Goal: Task Accomplishment & Management: Complete application form

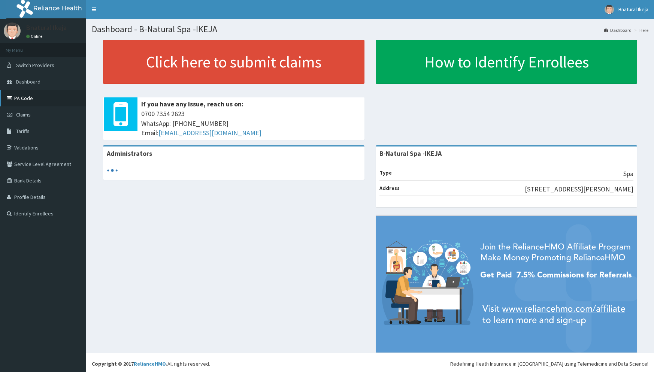
click at [22, 96] on link "PA Code" at bounding box center [43, 98] width 86 height 16
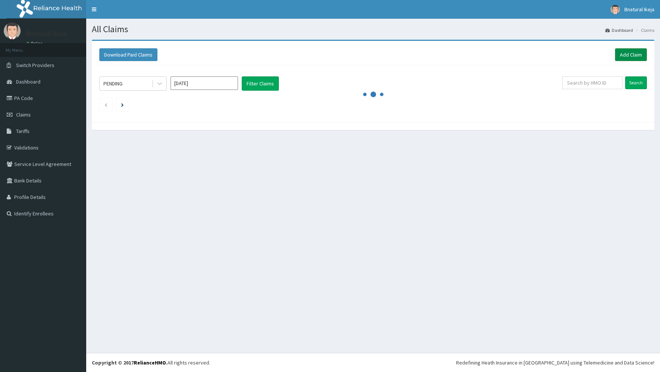
click at [634, 49] on link "Add Claim" at bounding box center [631, 54] width 32 height 13
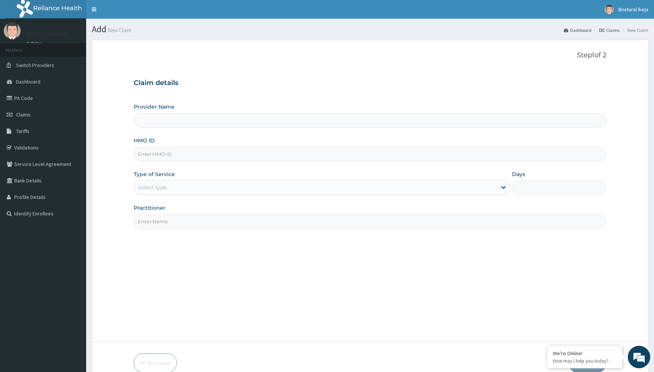
click at [165, 120] on input "Provider Name" at bounding box center [370, 120] width 473 height 15
click at [163, 152] on input "HMO ID" at bounding box center [370, 154] width 473 height 15
type input "HPL/10009/A"
click at [506, 185] on icon at bounding box center [503, 187] width 7 height 7
click at [311, 189] on div "Select type" at bounding box center [315, 187] width 363 height 12
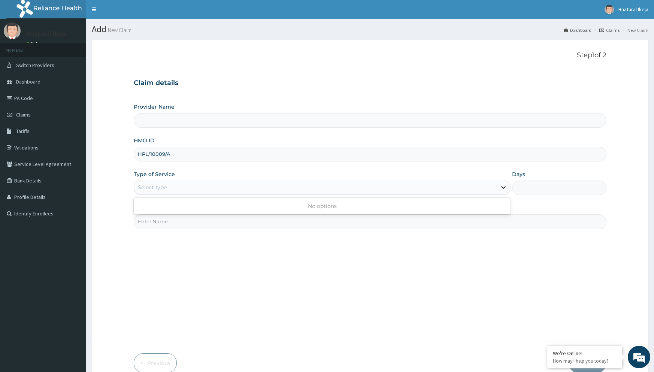
click at [504, 187] on icon at bounding box center [503, 187] width 7 height 7
click at [205, 188] on div "Select type" at bounding box center [315, 187] width 363 height 12
click at [190, 218] on input "Practitioner" at bounding box center [370, 221] width 473 height 15
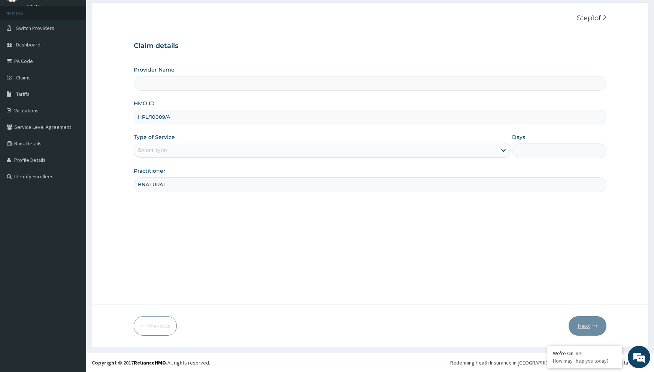
type input "BNATURAL"
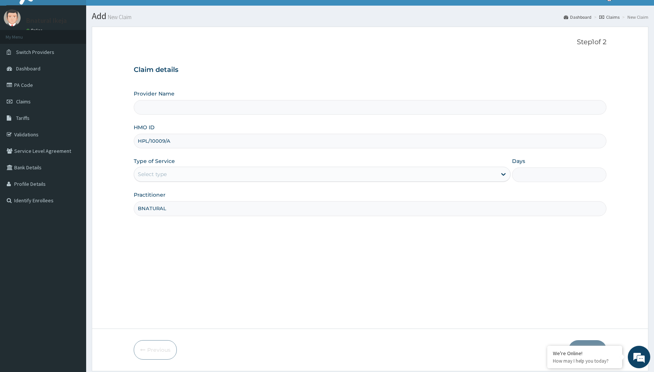
scroll to position [0, 0]
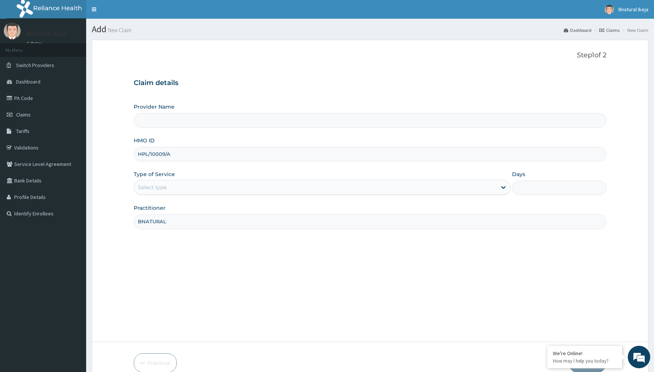
click at [184, 118] on input "Provider Name" at bounding box center [370, 120] width 473 height 15
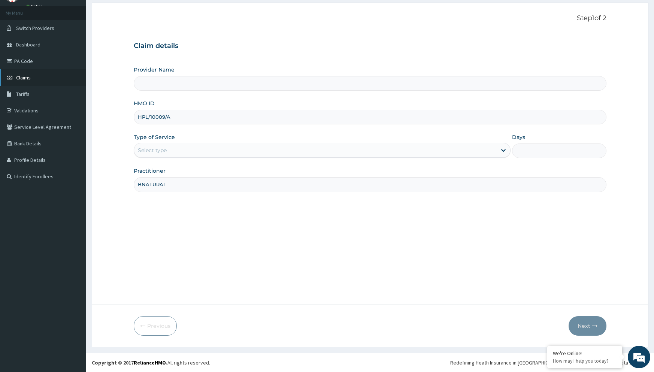
click at [24, 79] on span "Claims" at bounding box center [23, 77] width 15 height 7
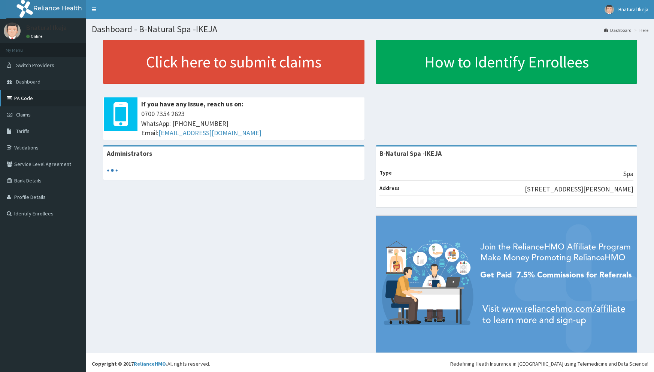
click at [28, 100] on link "PA Code" at bounding box center [43, 98] width 86 height 16
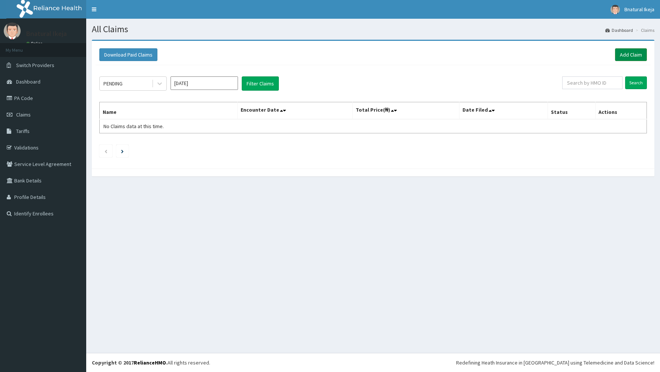
click at [639, 51] on link "Add Claim" at bounding box center [631, 54] width 32 height 13
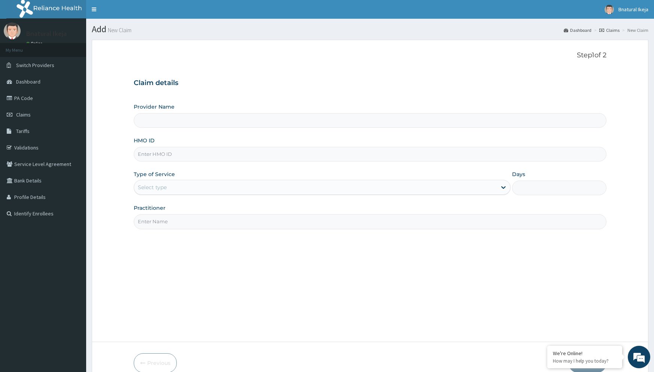
click at [146, 152] on input "HMO ID" at bounding box center [370, 154] width 473 height 15
type input "H"
type input "B-Natural Spa -IKEJA"
type input "1"
type input "HPL/10009/A"
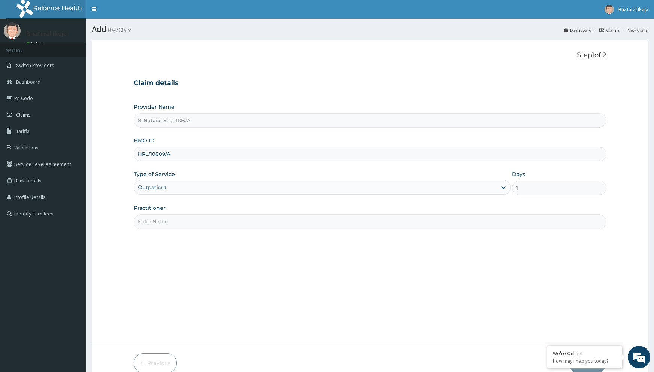
click at [170, 215] on input "Practitioner" at bounding box center [370, 221] width 473 height 15
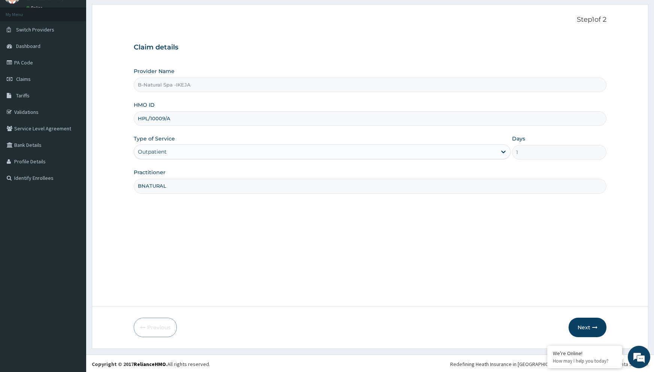
scroll to position [37, 0]
type input "BNATURAL"
click at [595, 326] on icon "button" at bounding box center [594, 325] width 5 height 5
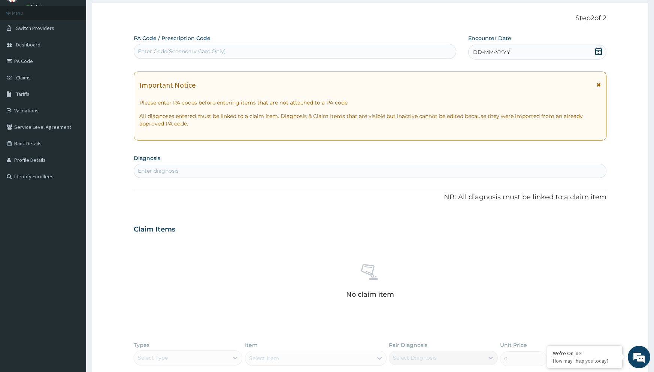
click at [237, 52] on div "Enter Code(Secondary Care Only)" at bounding box center [295, 51] width 322 height 12
paste input "PA/FC919C"
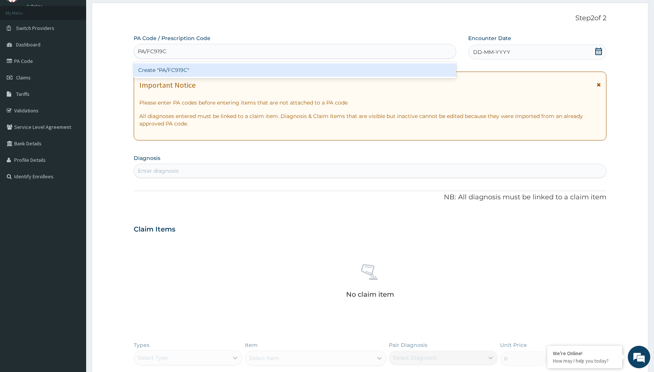
type input "PA/FC919C"
click at [193, 76] on div "Create "PA/FC919C"" at bounding box center [295, 69] width 323 height 13
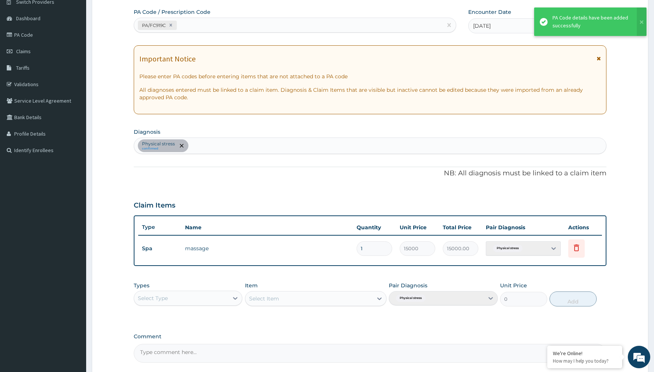
scroll to position [133, 0]
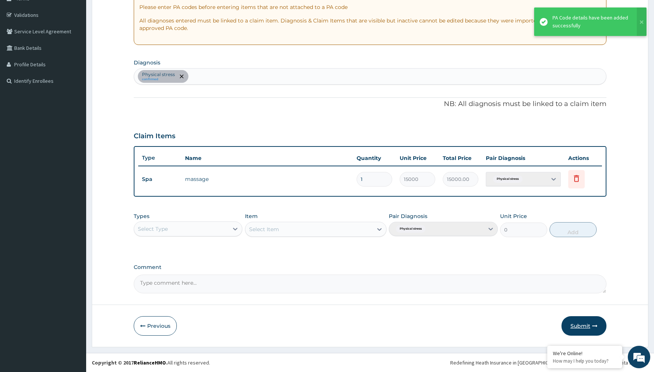
click at [584, 323] on button "Submit" at bounding box center [584, 325] width 45 height 19
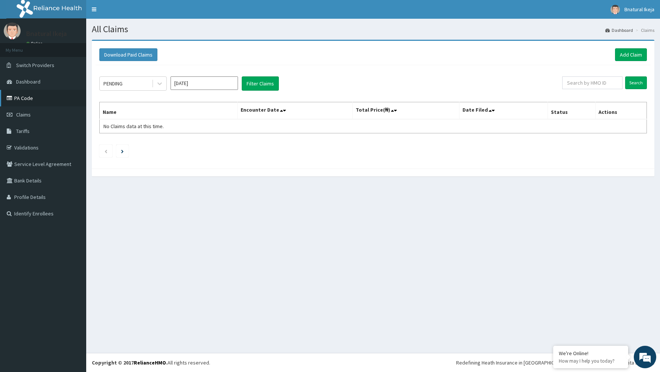
click at [36, 100] on link "PA Code" at bounding box center [43, 98] width 86 height 16
click at [627, 48] on link "Add Claim" at bounding box center [631, 54] width 32 height 13
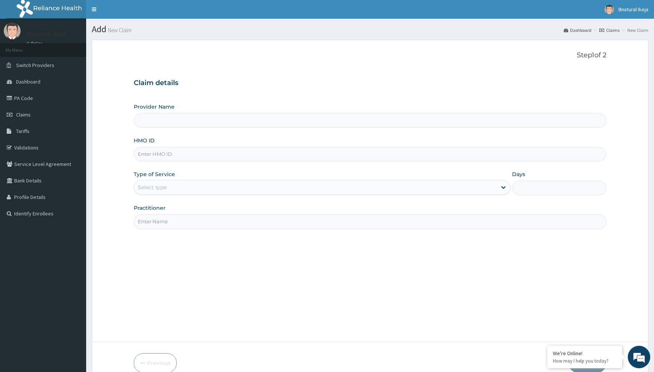
click at [162, 152] on input "HMO ID" at bounding box center [370, 154] width 473 height 15
type input "HPL/10009/B"
click at [152, 224] on input "Practitioner" at bounding box center [370, 221] width 473 height 15
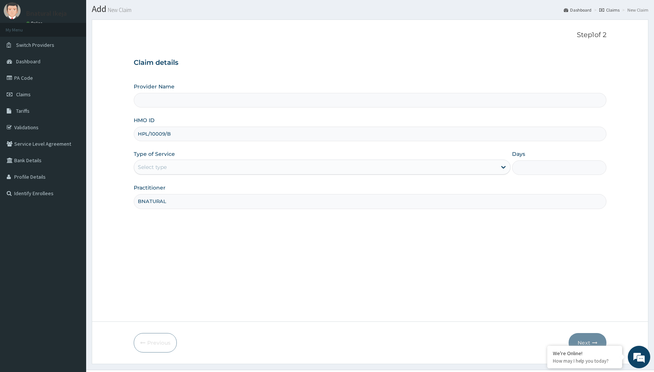
scroll to position [37, 0]
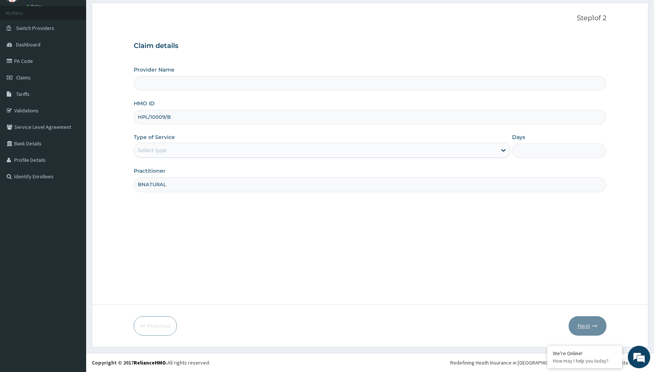
type input "BNATURAL"
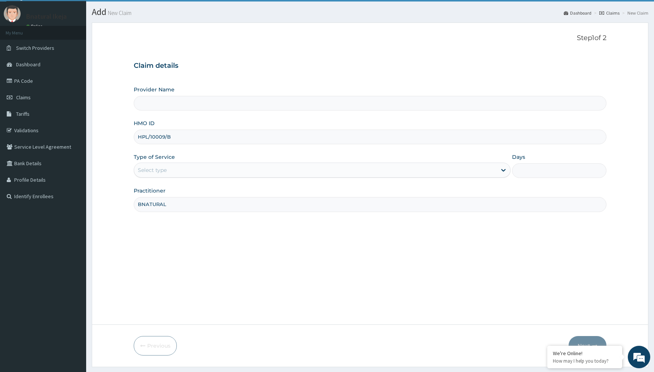
scroll to position [0, 0]
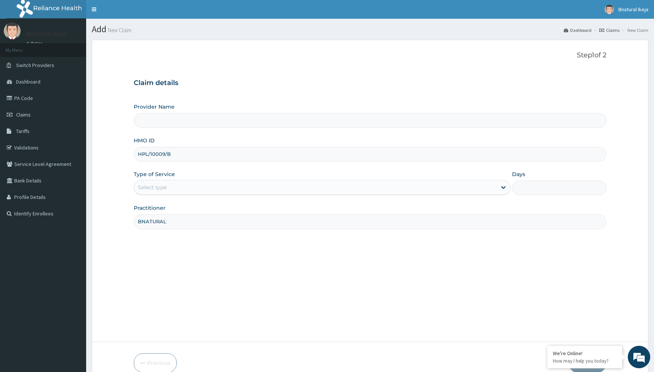
click at [213, 124] on input "Provider Name" at bounding box center [370, 120] width 473 height 15
click at [191, 121] on input "Provider Name" at bounding box center [370, 120] width 473 height 15
type input "B-Natural Spa -IKEJA"
type input "1"
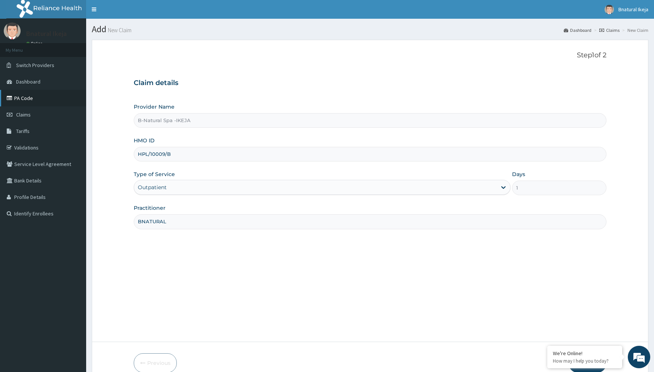
click at [17, 94] on link "PA Code" at bounding box center [43, 98] width 86 height 16
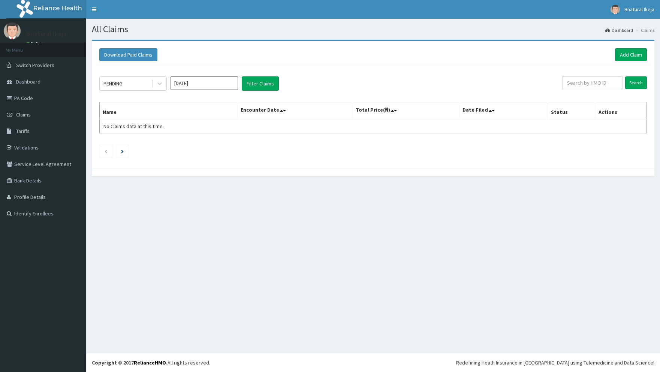
click at [635, 56] on link "Add Claim" at bounding box center [631, 54] width 32 height 13
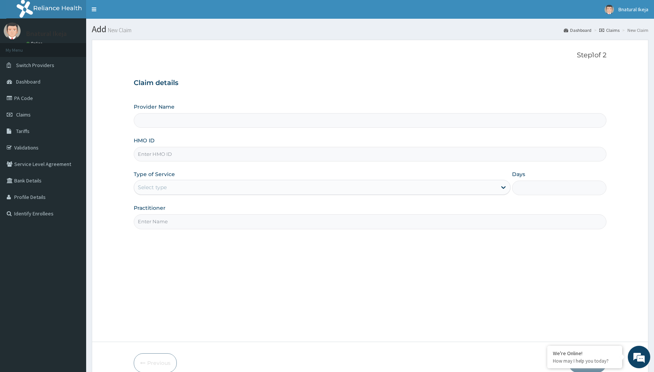
click at [172, 154] on input "HMO ID" at bounding box center [370, 154] width 473 height 15
type input "B-Natural Spa -IKEJA"
type input "1"
type input "HPL/10009/C"
click at [163, 223] on input "Practitioner" at bounding box center [370, 221] width 473 height 15
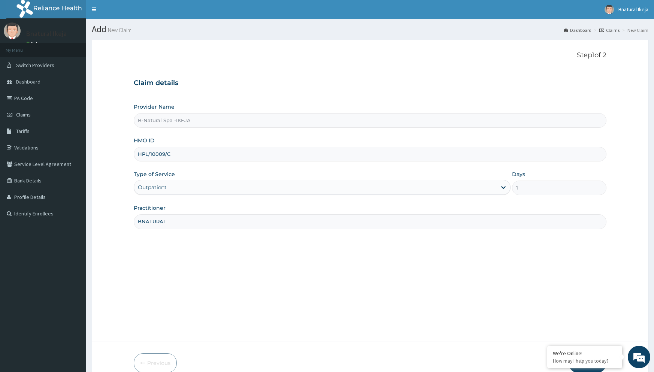
scroll to position [37, 0]
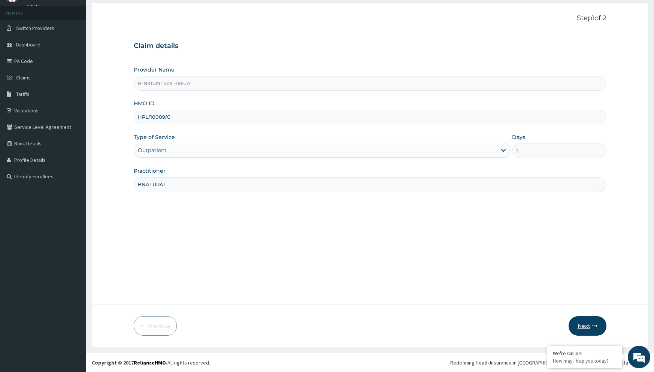
type input "BNATURAL"
click at [599, 327] on button "Next" at bounding box center [588, 325] width 38 height 19
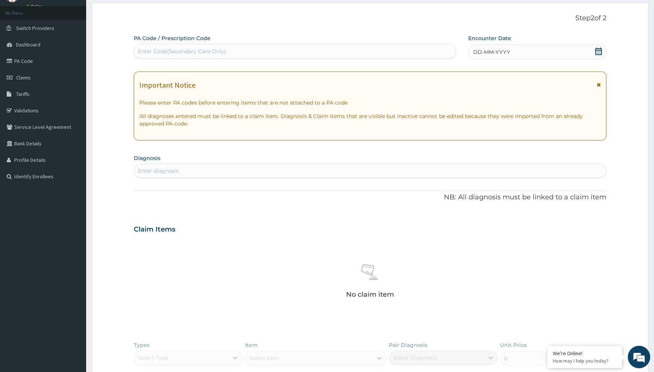
click at [243, 51] on div "Enter Code(Secondary Care Only)" at bounding box center [295, 51] width 322 height 12
paste input "PA/9AB6D2"
type input "PA/9AB6D2"
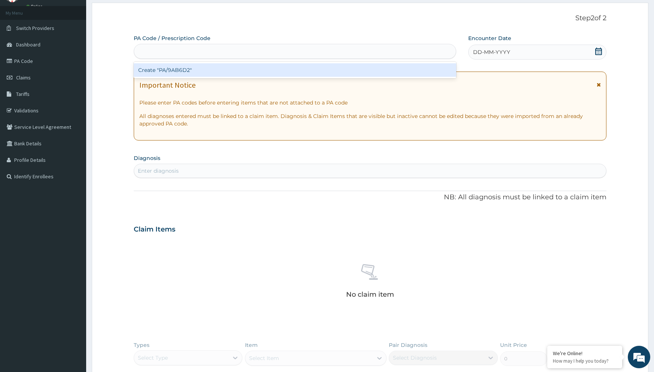
click at [241, 59] on div "PA/9AB6D2" at bounding box center [295, 51] width 323 height 15
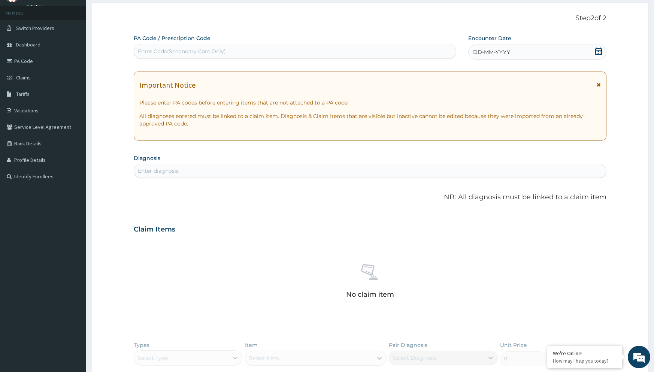
paste input "PA/9AB6D2"
type input "PA/9AB6D2"
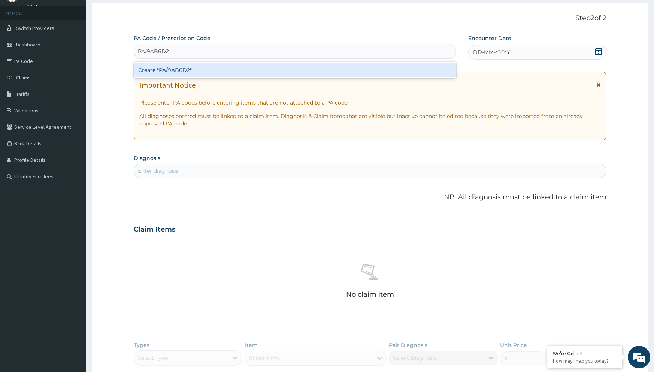
click at [204, 73] on div "Create "PA/9AB6D2"" at bounding box center [295, 69] width 323 height 13
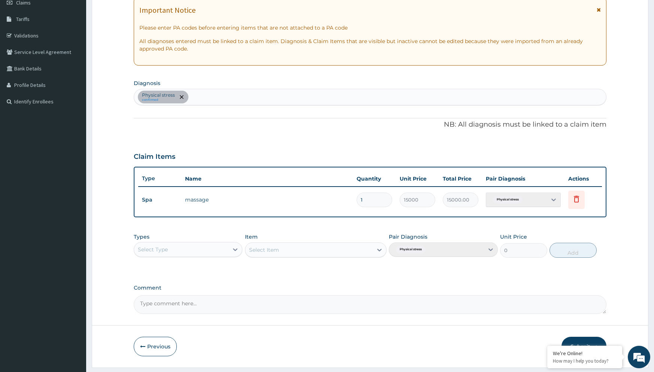
scroll to position [133, 0]
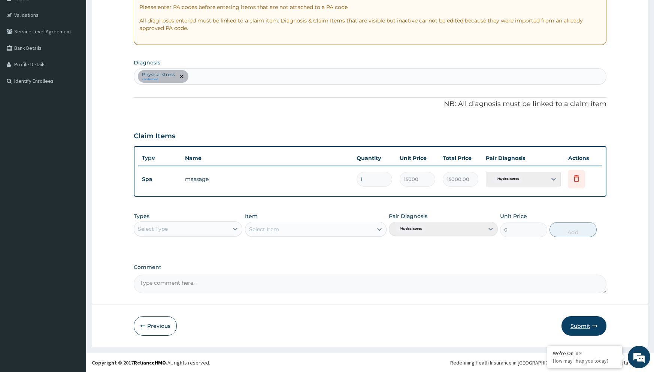
click at [576, 324] on button "Submit" at bounding box center [584, 325] width 45 height 19
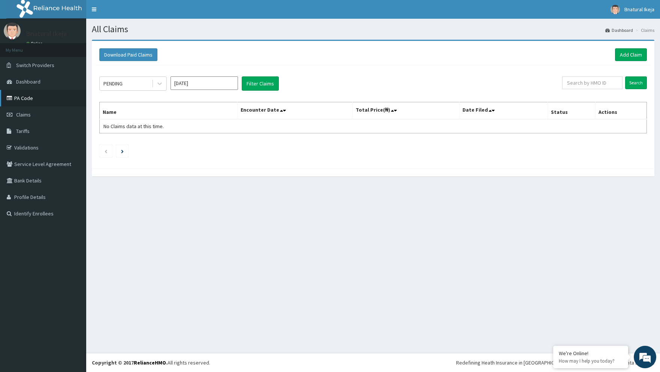
click at [32, 94] on link "PA Code" at bounding box center [43, 98] width 86 height 16
click at [627, 55] on link "Add Claim" at bounding box center [631, 54] width 32 height 13
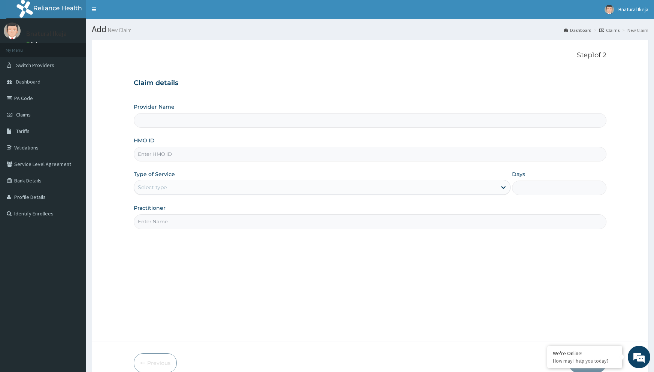
click at [200, 159] on input "HMO ID" at bounding box center [370, 154] width 473 height 15
type input "B-Natural Spa -IKEJA"
type input "1"
type input "HPL/10009/C"
click at [250, 219] on input "Practitioner" at bounding box center [370, 221] width 473 height 15
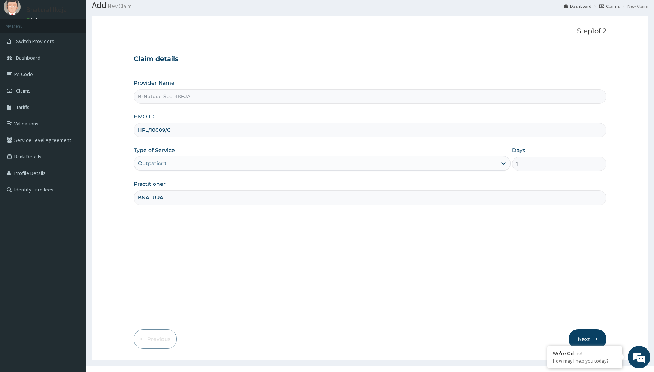
scroll to position [37, 0]
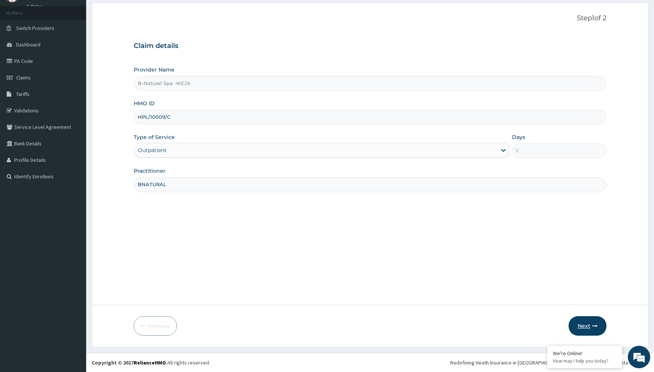
type input "BNATURAL"
click at [595, 326] on icon "button" at bounding box center [594, 325] width 5 height 5
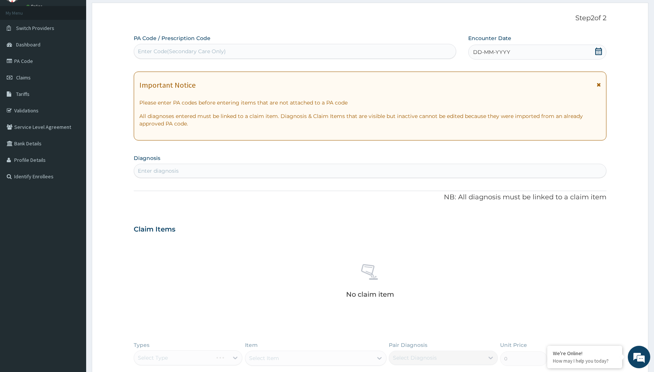
click at [284, 52] on div "Enter Code(Secondary Care Only)" at bounding box center [295, 51] width 322 height 12
paste input "PA/55A619"
type input "PA/55A619"
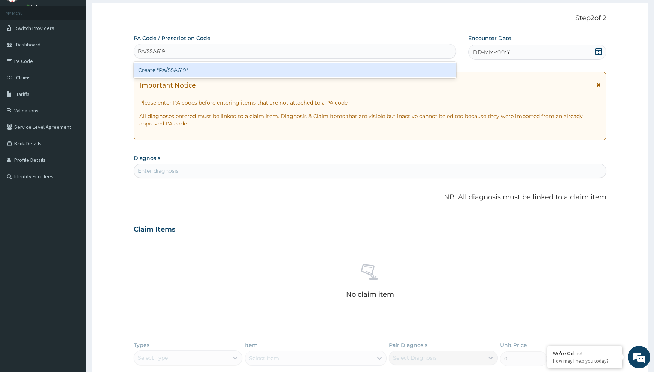
click at [274, 74] on div "Create "PA/55A619"" at bounding box center [295, 69] width 323 height 13
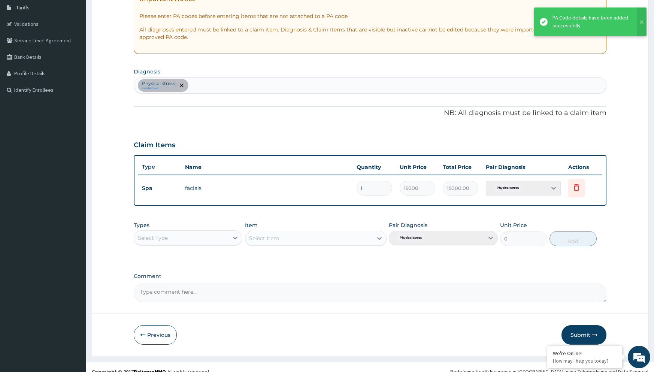
scroll to position [133, 0]
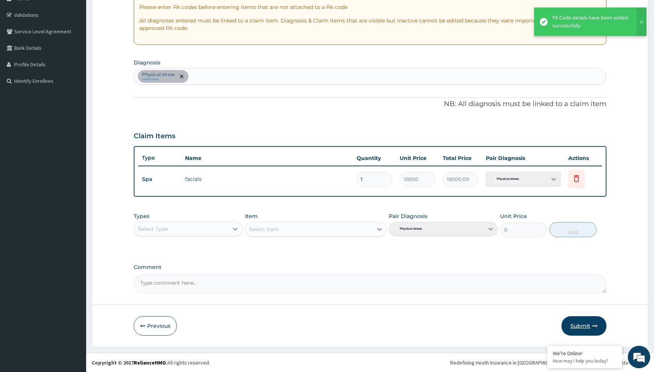
click at [588, 324] on button "Submit" at bounding box center [584, 325] width 45 height 19
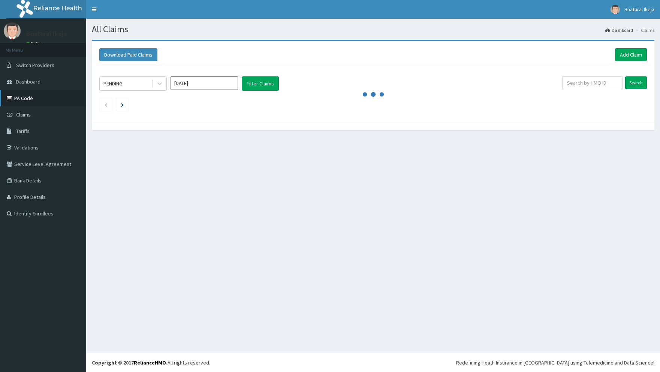
click at [54, 96] on link "PA Code" at bounding box center [43, 98] width 86 height 16
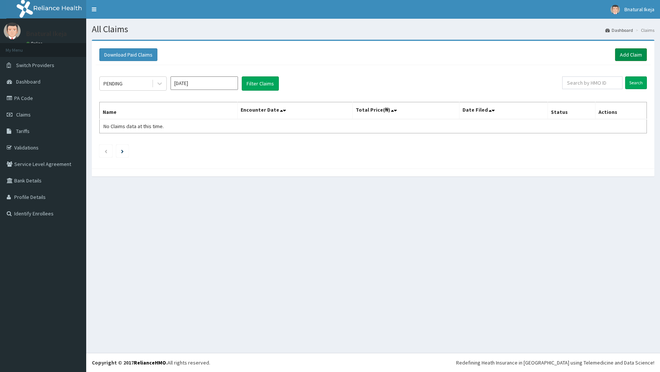
click at [631, 52] on link "Add Claim" at bounding box center [631, 54] width 32 height 13
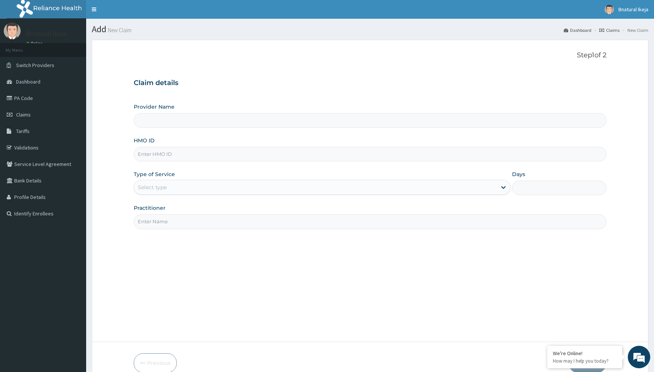
click at [151, 157] on input "HMO ID" at bounding box center [370, 154] width 473 height 15
type input "B-Natural Spa -IKEJA"
type input "1"
type input "HPL/10009/B"
click at [154, 226] on input "Practitioner" at bounding box center [370, 221] width 473 height 15
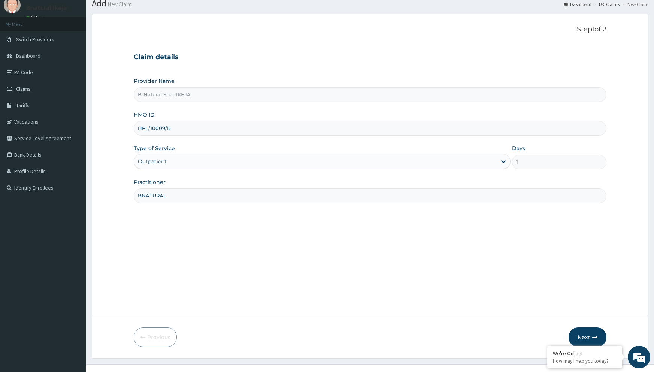
scroll to position [37, 0]
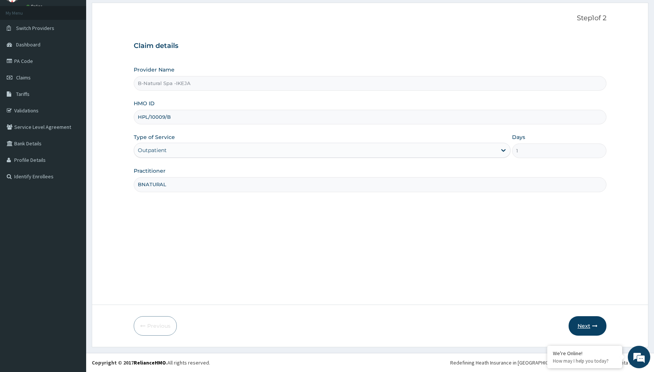
type input "BNATURAL"
click at [588, 318] on button "Next" at bounding box center [588, 325] width 38 height 19
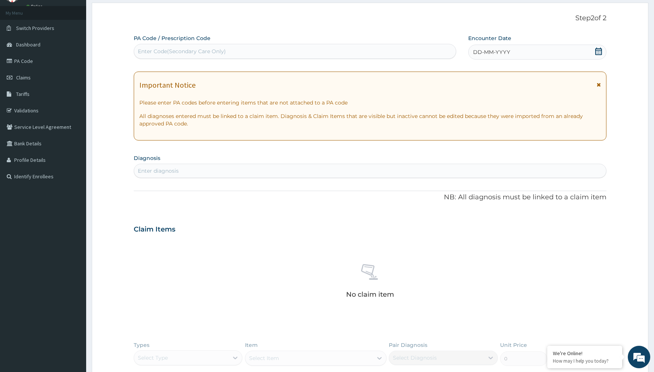
click at [192, 45] on div "Enter Code(Secondary Care Only)" at bounding box center [295, 51] width 323 height 15
paste input "PA/5A4C1C"
type input "PA/5A4C1C"
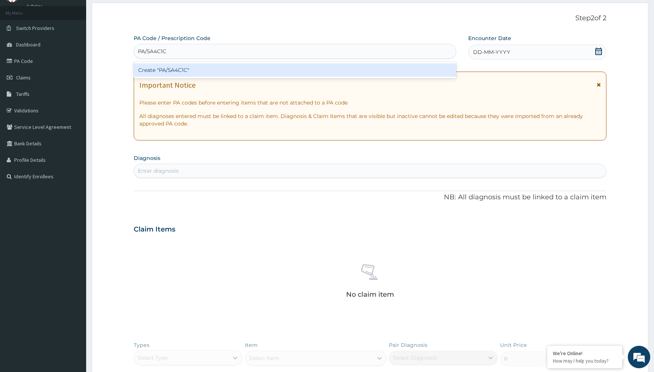
click at [188, 70] on div "Create "PA/5A4C1C"" at bounding box center [295, 69] width 323 height 13
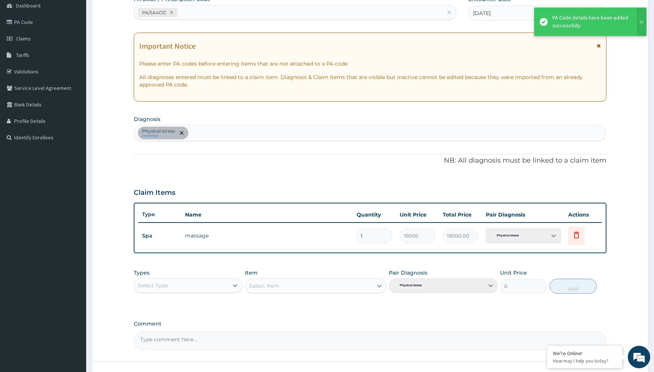
scroll to position [133, 0]
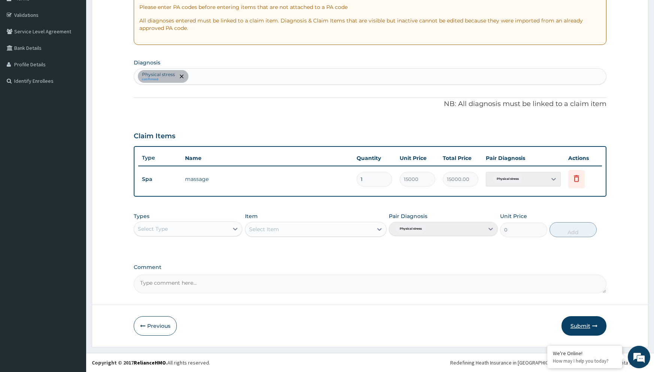
click at [585, 324] on button "Submit" at bounding box center [584, 325] width 45 height 19
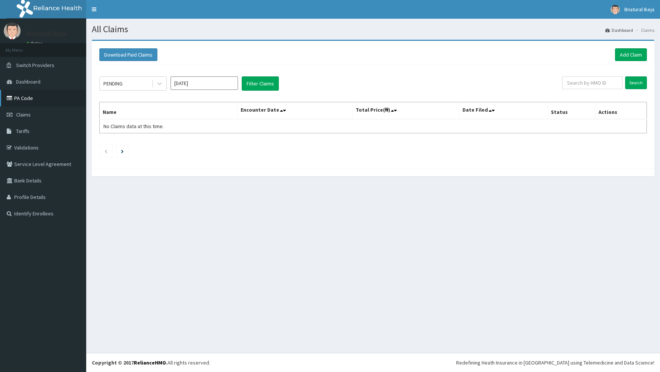
click at [34, 100] on link "PA Code" at bounding box center [43, 98] width 86 height 16
click at [624, 54] on link "Add Claim" at bounding box center [631, 54] width 32 height 13
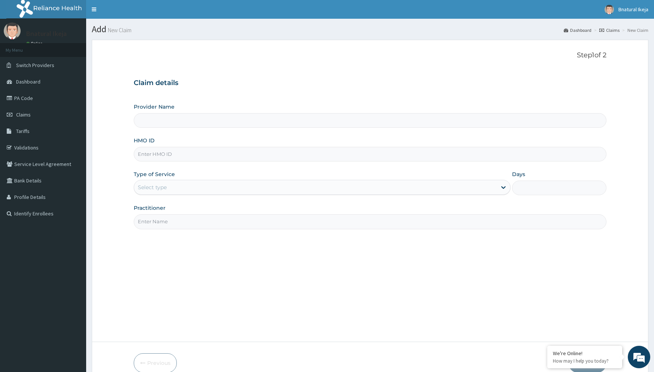
click at [161, 154] on input "HMO ID" at bounding box center [370, 154] width 473 height 15
type input "H"
type input "B-Natural Spa -IKEJA"
type input "1"
type input "HPL/10009/D"
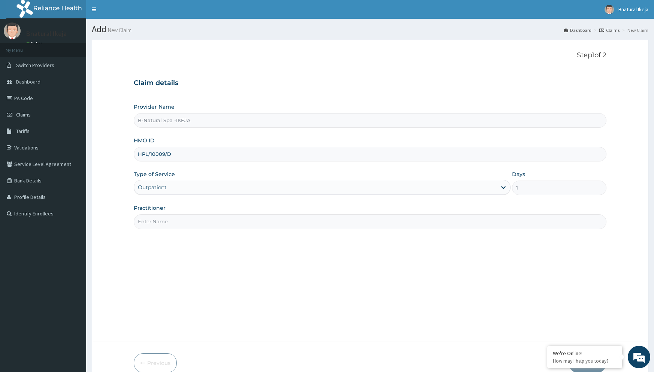
click at [149, 219] on input "Practitioner" at bounding box center [370, 221] width 473 height 15
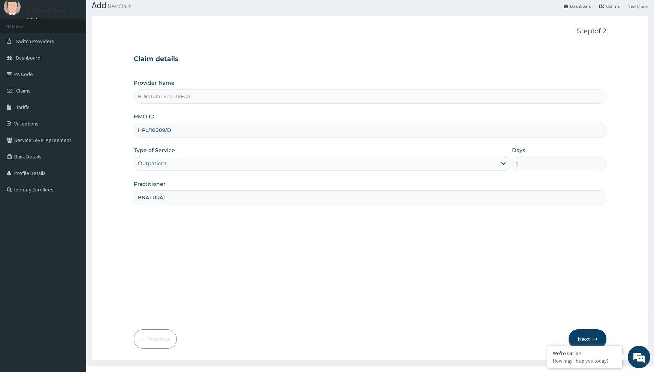
scroll to position [37, 0]
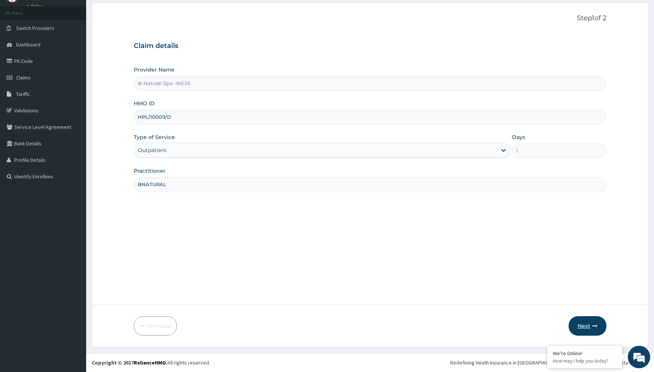
type input "BNATURAL"
click at [584, 327] on button "Next" at bounding box center [588, 325] width 38 height 19
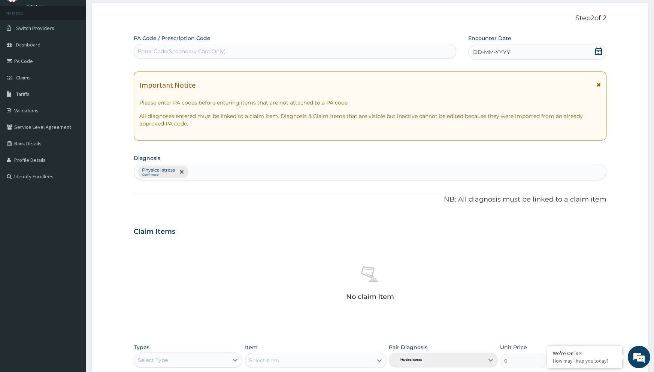
click at [157, 51] on div "Enter Code(Secondary Care Only)" at bounding box center [182, 51] width 88 height 7
paste input "PA/884401"
type input "PA/884401"
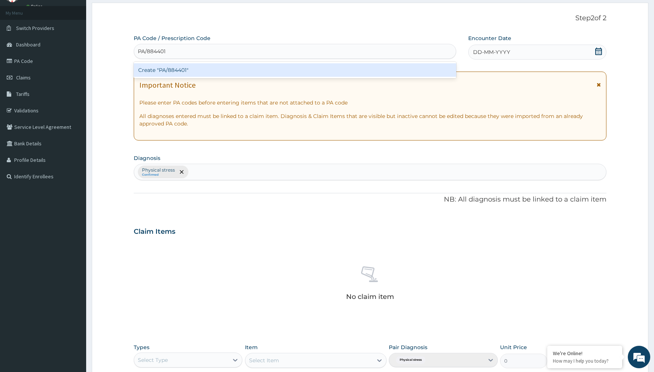
click at [168, 68] on div "Create "PA/884401"" at bounding box center [295, 69] width 323 height 13
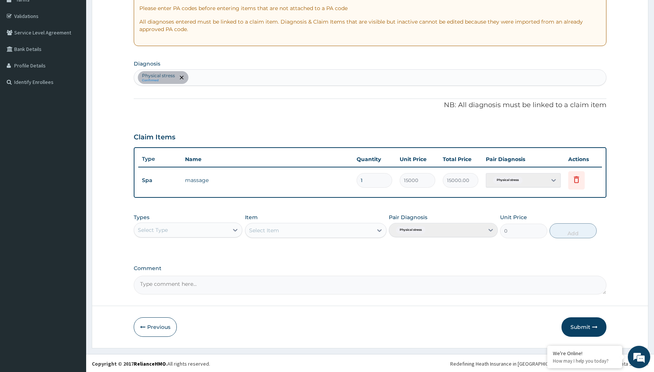
scroll to position [133, 0]
click at [586, 327] on button "Submit" at bounding box center [584, 325] width 45 height 19
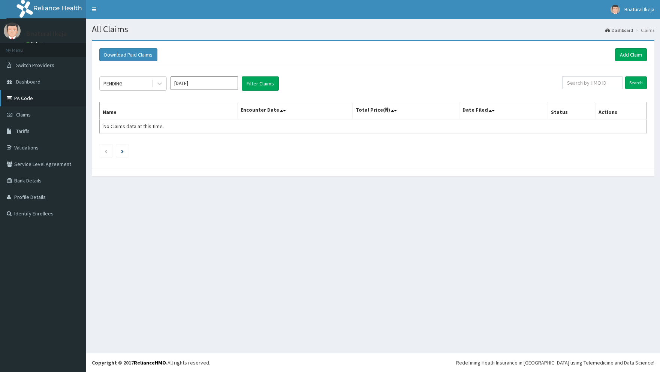
click at [28, 104] on link "PA Code" at bounding box center [43, 98] width 86 height 16
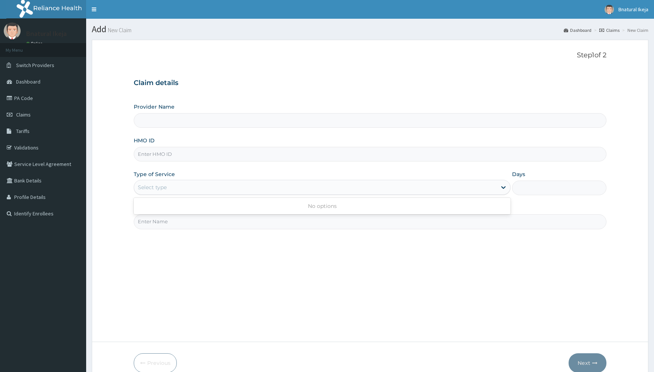
click at [196, 180] on div "Select type" at bounding box center [322, 187] width 377 height 15
click at [177, 158] on input "HMO ID" at bounding box center [370, 154] width 473 height 15
type input "HPL"
type input "B-Natural Spa -IKEJA"
type input "1"
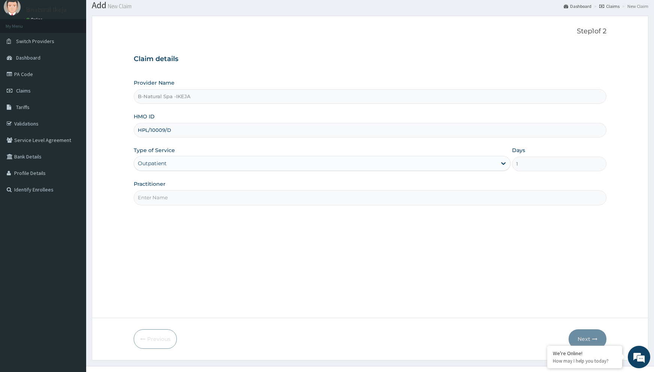
scroll to position [37, 0]
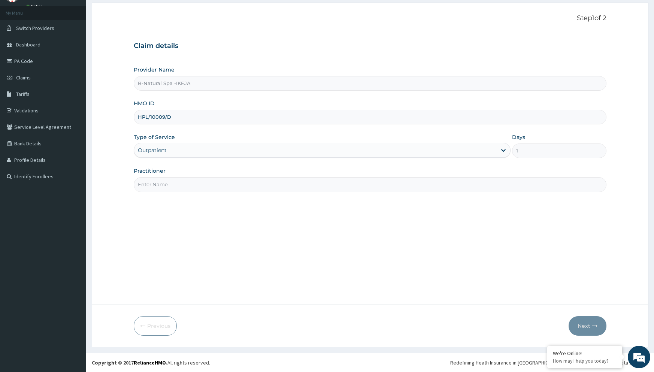
type input "HPL/10009/D"
click at [208, 191] on input "Practitioner" at bounding box center [370, 184] width 473 height 15
type input "BNATURAL"
click at [585, 327] on button "Next" at bounding box center [588, 325] width 38 height 19
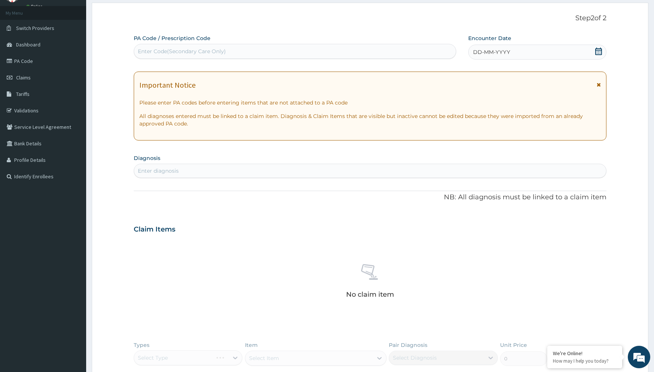
click at [234, 42] on div "PA Code / Prescription Code Enter Code(Secondary Care Only)" at bounding box center [295, 46] width 323 height 24
click at [220, 56] on div "Enter Code(Secondary Care Only)" at bounding box center [295, 51] width 322 height 12
paste input "PA/4B8521"
type input "PA/4B8521"
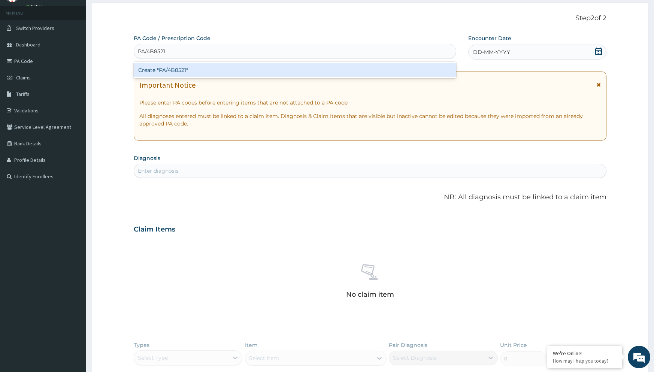
click at [212, 70] on div "Create "PA/4B8521"" at bounding box center [295, 69] width 323 height 13
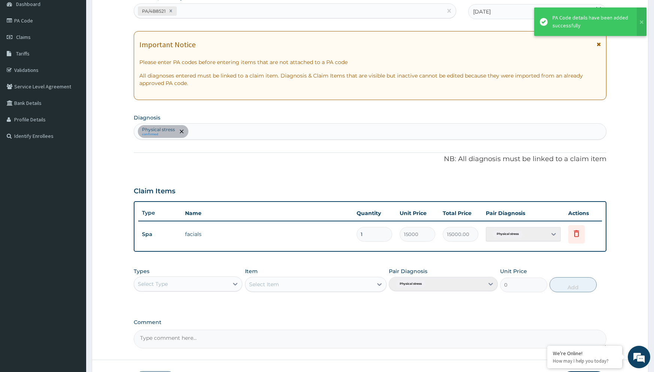
scroll to position [133, 0]
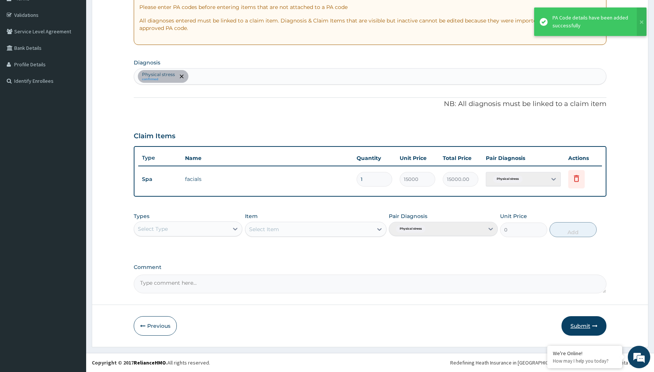
click at [582, 323] on button "Submit" at bounding box center [584, 325] width 45 height 19
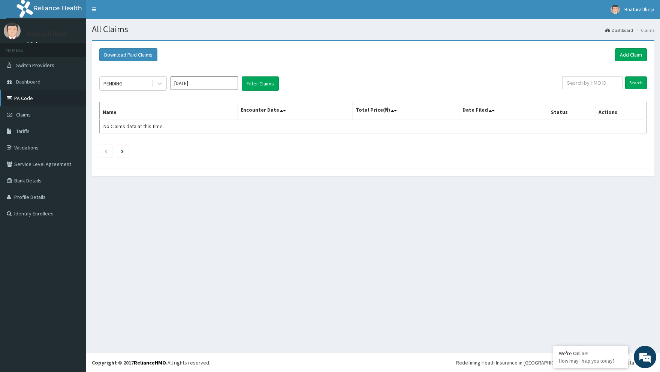
click at [49, 90] on link "PA Code" at bounding box center [43, 98] width 86 height 16
click at [637, 51] on link "Add Claim" at bounding box center [631, 54] width 32 height 13
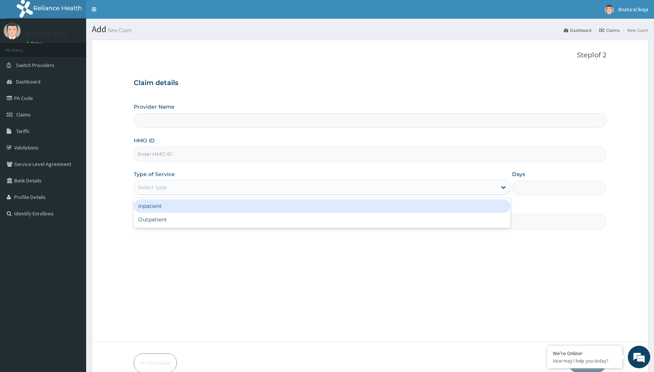
click at [188, 181] on div "Select type" at bounding box center [322, 187] width 377 height 15
click at [188, 160] on input "HMO ID" at bounding box center [370, 154] width 473 height 15
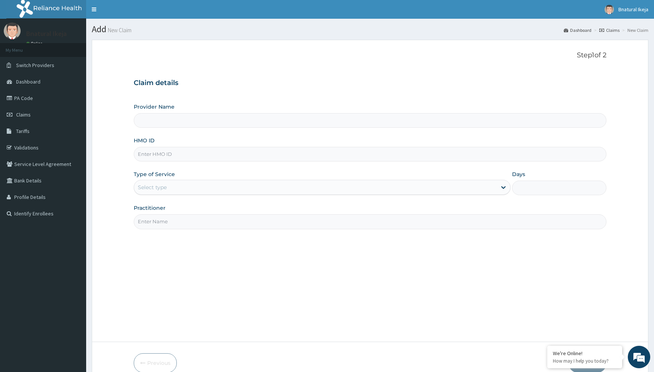
type input "B-Natural Spa -IKEJA"
type input "1"
type input "HPL/10009/C"
drag, startPoint x: 164, startPoint y: 214, endPoint x: 165, endPoint y: 221, distance: 6.8
click at [165, 216] on input "Practitioner" at bounding box center [370, 221] width 473 height 15
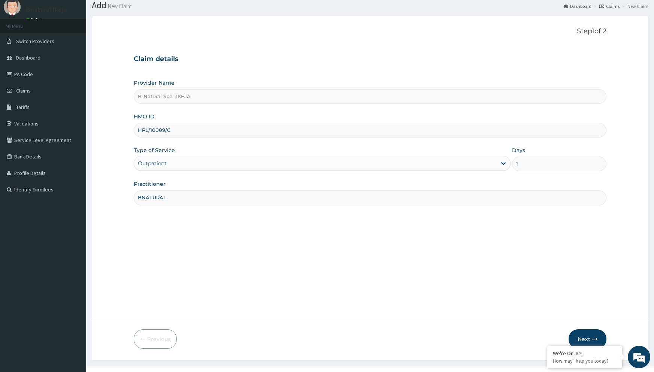
scroll to position [37, 0]
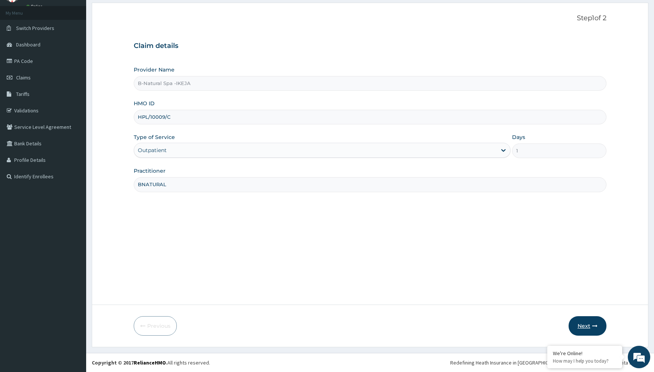
type input "BNATURAL"
click at [595, 326] on icon "button" at bounding box center [594, 325] width 5 height 5
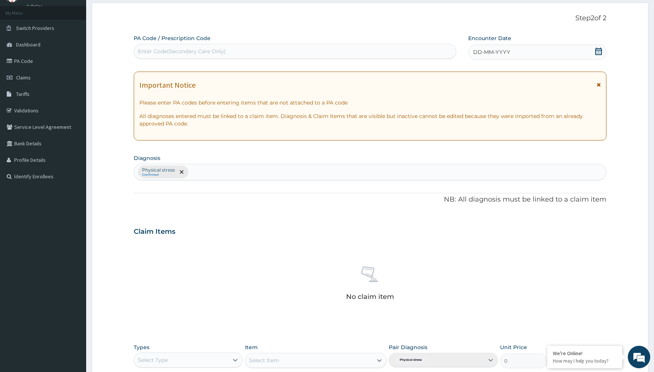
click at [265, 57] on div "Enter Code(Secondary Care Only)" at bounding box center [295, 51] width 322 height 12
paste input "PA/55A619"
type input "PA/55A619"
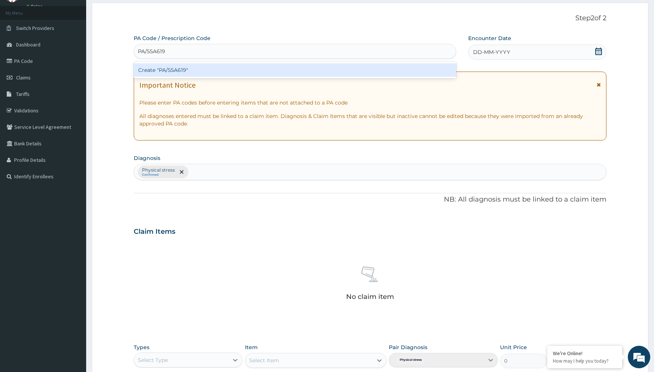
click at [241, 73] on div "Create "PA/55A619"" at bounding box center [295, 69] width 323 height 13
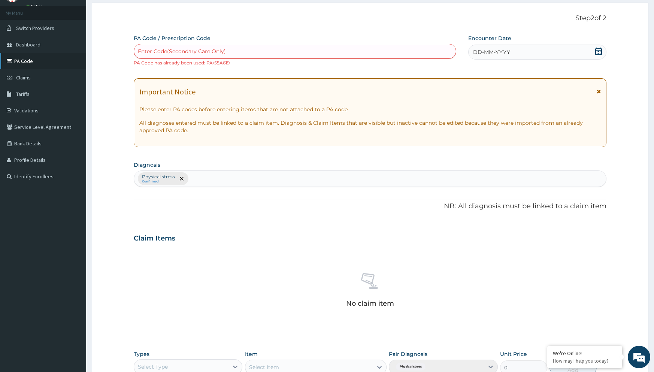
click at [9, 67] on link "PA Code" at bounding box center [43, 61] width 86 height 16
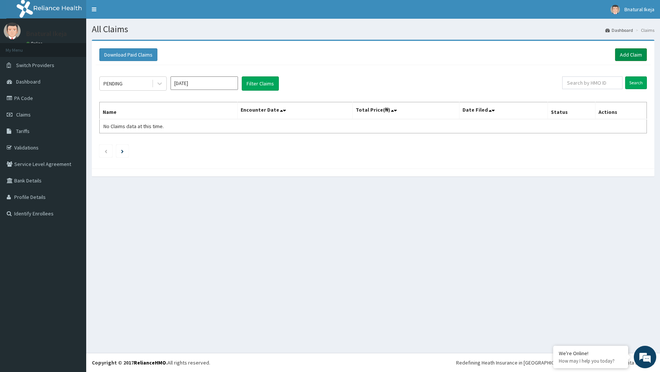
click at [627, 56] on link "Add Claim" at bounding box center [631, 54] width 32 height 13
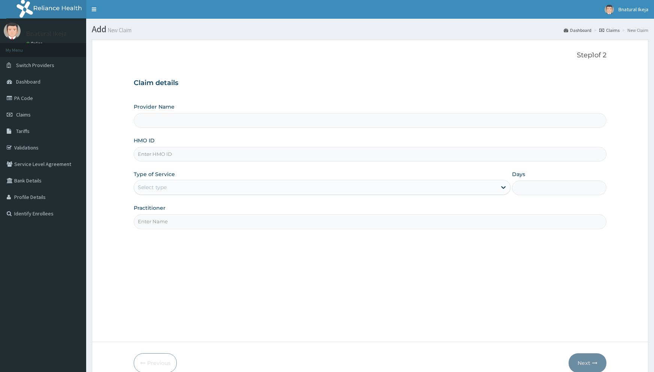
click at [189, 159] on input "HMO ID" at bounding box center [370, 154] width 473 height 15
type input "B-Natural Spa -IKEJA"
type input "1"
type input "HPL/10009/B"
click at [165, 226] on input "Practitioner" at bounding box center [370, 221] width 473 height 15
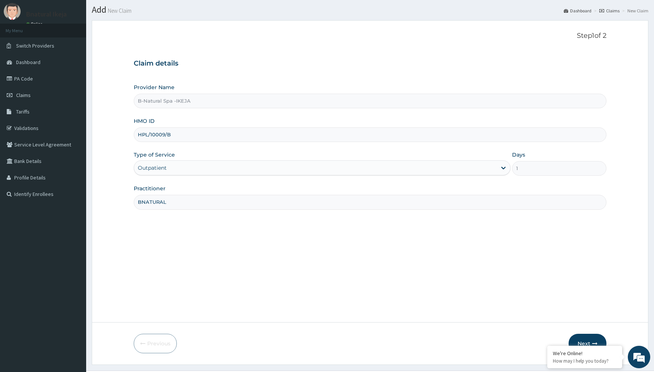
scroll to position [37, 0]
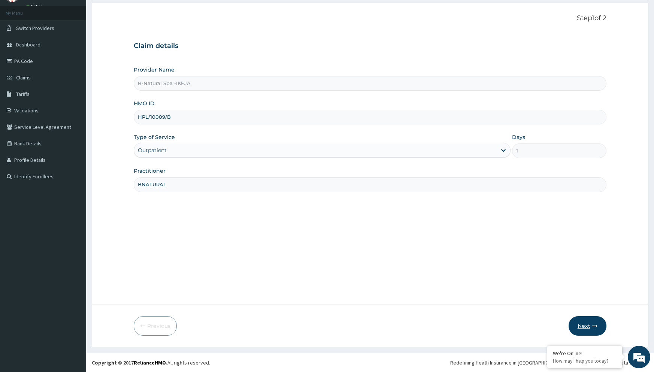
type input "BNATURAL"
click at [592, 327] on button "Next" at bounding box center [588, 325] width 38 height 19
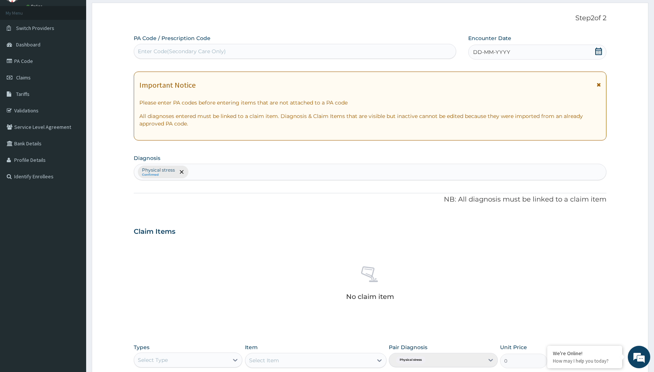
click at [162, 49] on div "Enter Code(Secondary Care Only)" at bounding box center [182, 51] width 88 height 7
paste input "PA/810204"
type input "PA/810204"
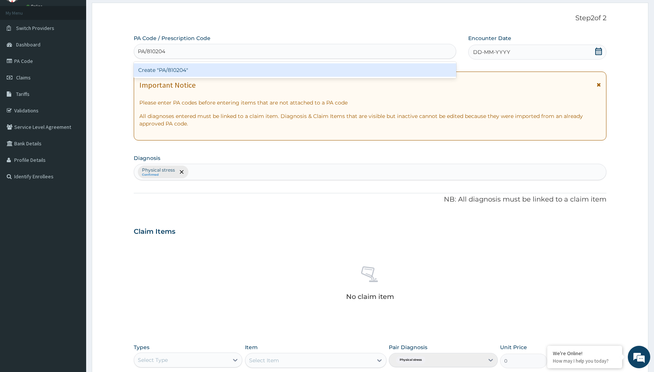
click at [161, 66] on div "Create "PA/810204"" at bounding box center [295, 69] width 323 height 13
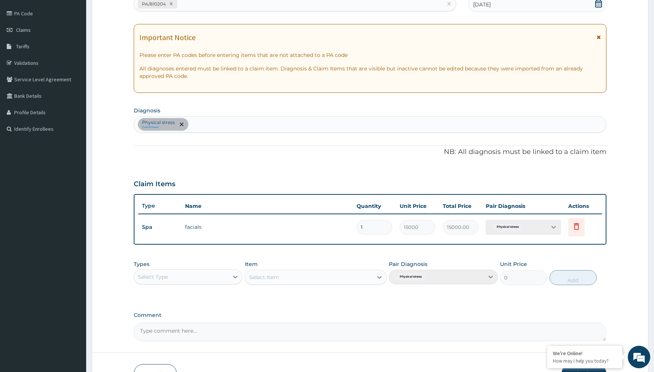
scroll to position [133, 0]
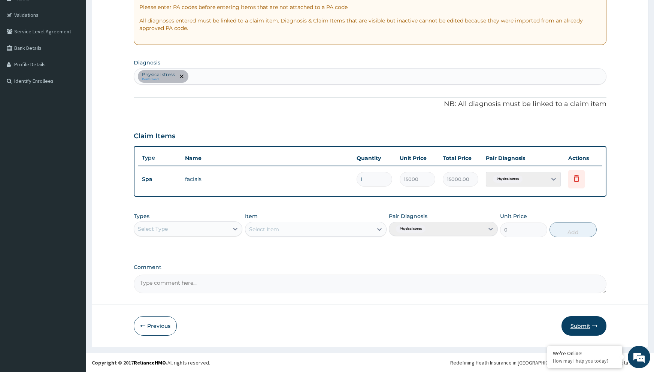
click at [594, 323] on icon "button" at bounding box center [594, 325] width 5 height 5
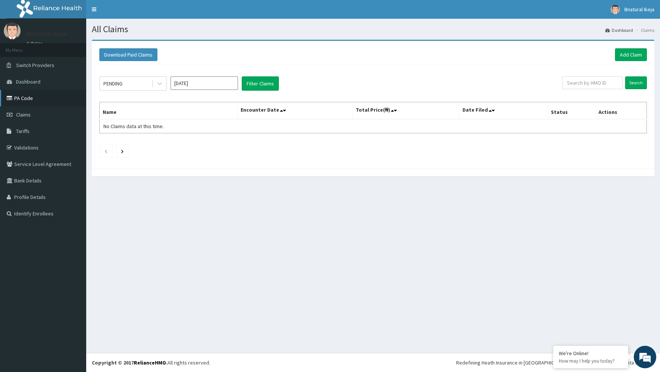
click at [52, 99] on link "PA Code" at bounding box center [43, 98] width 86 height 16
